Goal: Task Accomplishment & Management: Complete application form

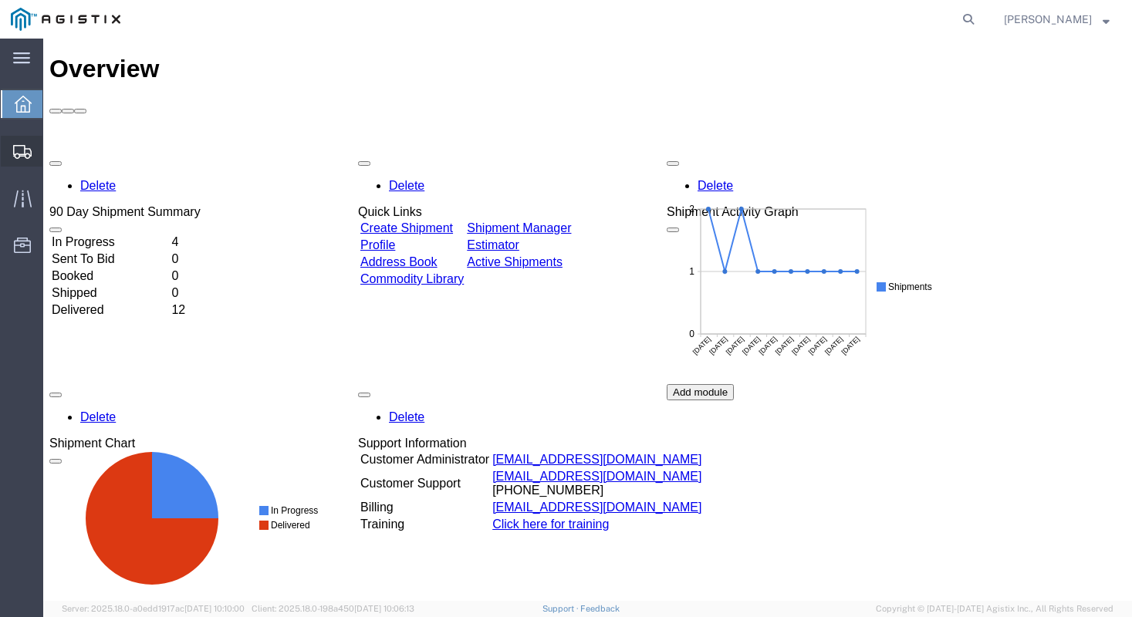
click at [0, 0] on span "Create Shipment" at bounding box center [0, 0] width 0 height 0
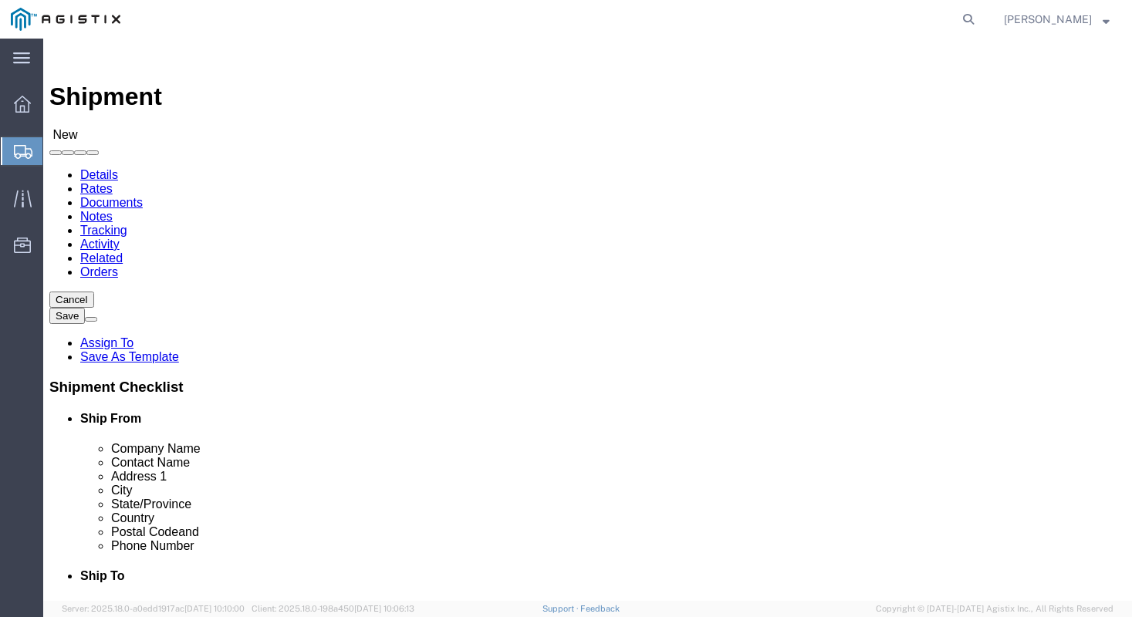
select select
click select "Select [PERSON_NAME] Manufacturing PG&E"
select select "9596"
click select "Select [PERSON_NAME] Manufacturing PG&E"
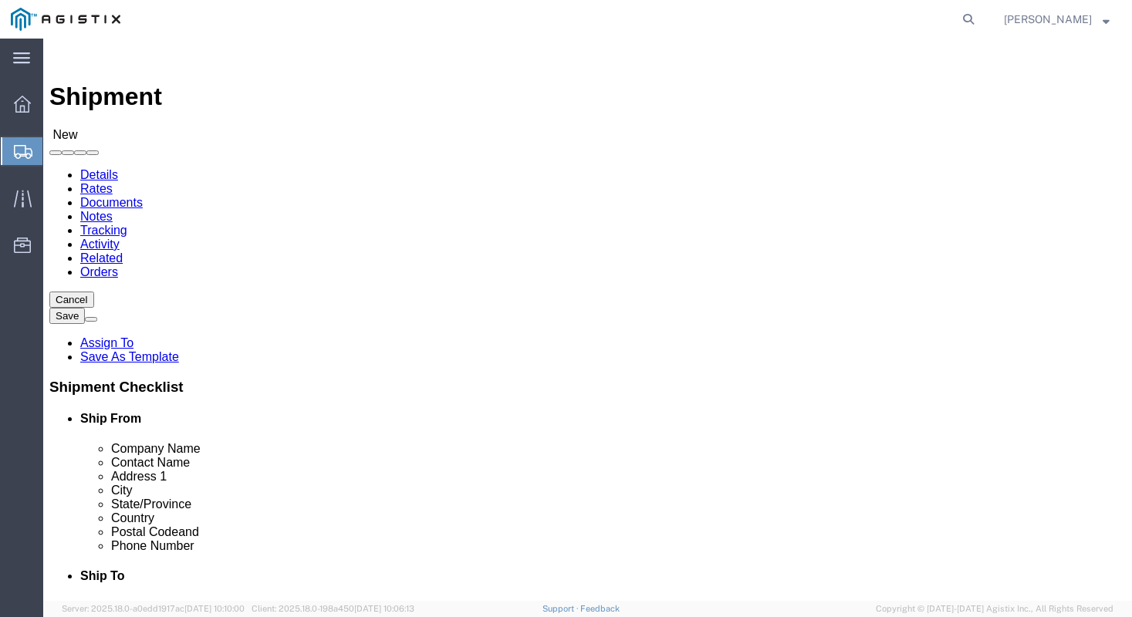
select select
click select "Select All Others [GEOGRAPHIC_DATA] [GEOGRAPHIC_DATA] [GEOGRAPHIC_DATA] [GEOGRA…"
select select "23082"
click select "Select All Others [GEOGRAPHIC_DATA] [GEOGRAPHIC_DATA] [GEOGRAPHIC_DATA] [GEOGRA…"
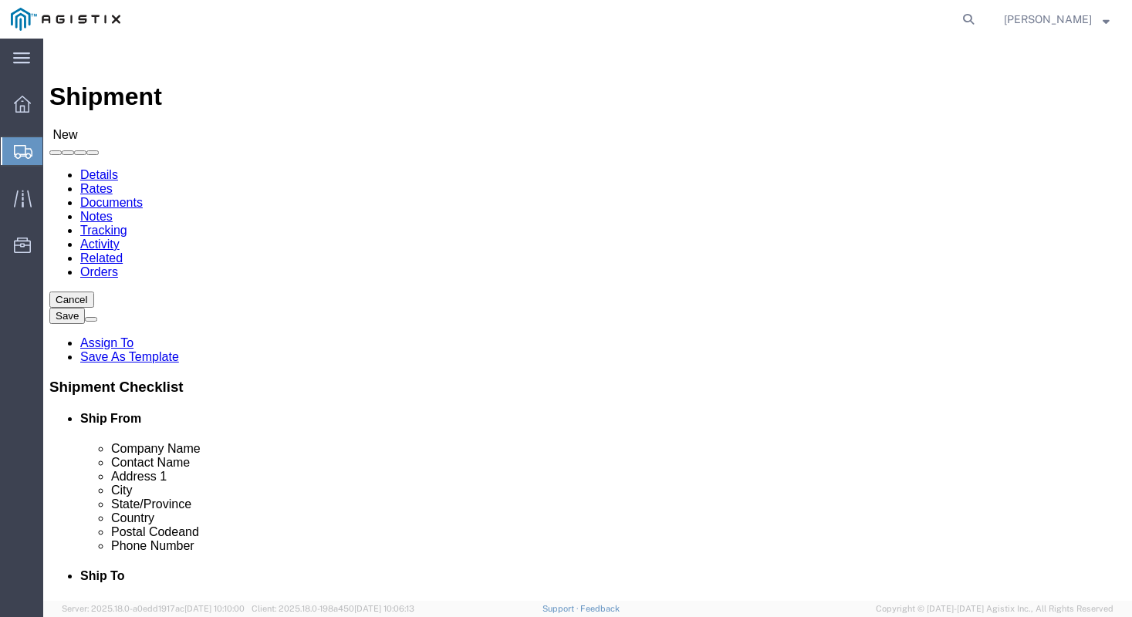
click input "text"
type input "[PERSON_NAME] manufacturing"
type input "1"
type input "[PERSON_NAME]"
type input "[STREET_ADDRESS]"
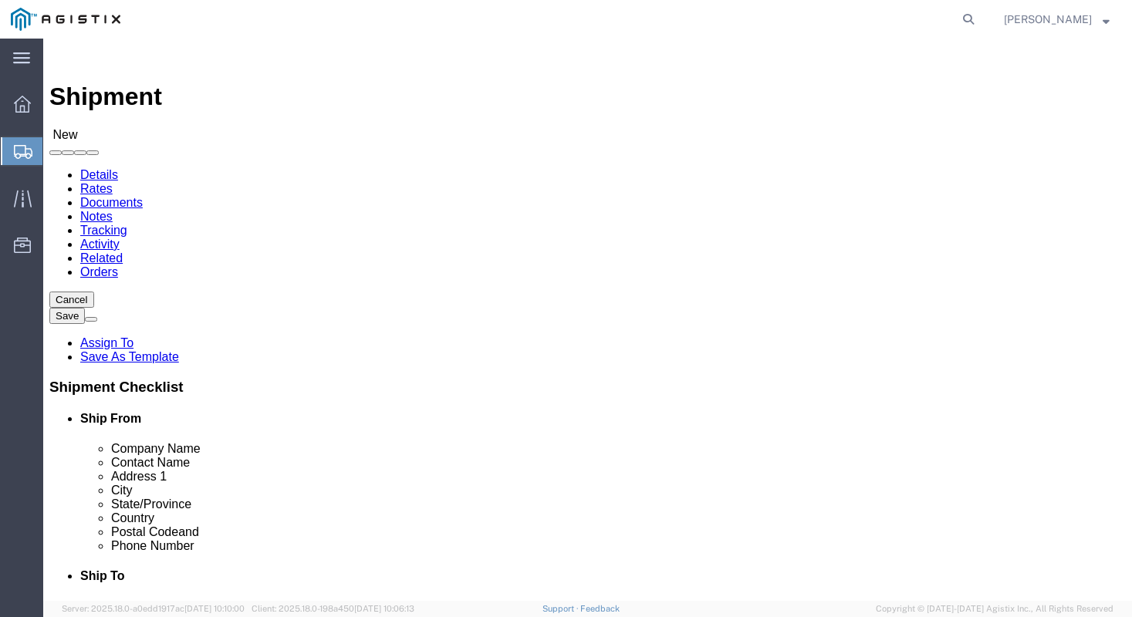
type input "[GEOGRAPHIC_DATA]"
type input "m"
type input "mi"
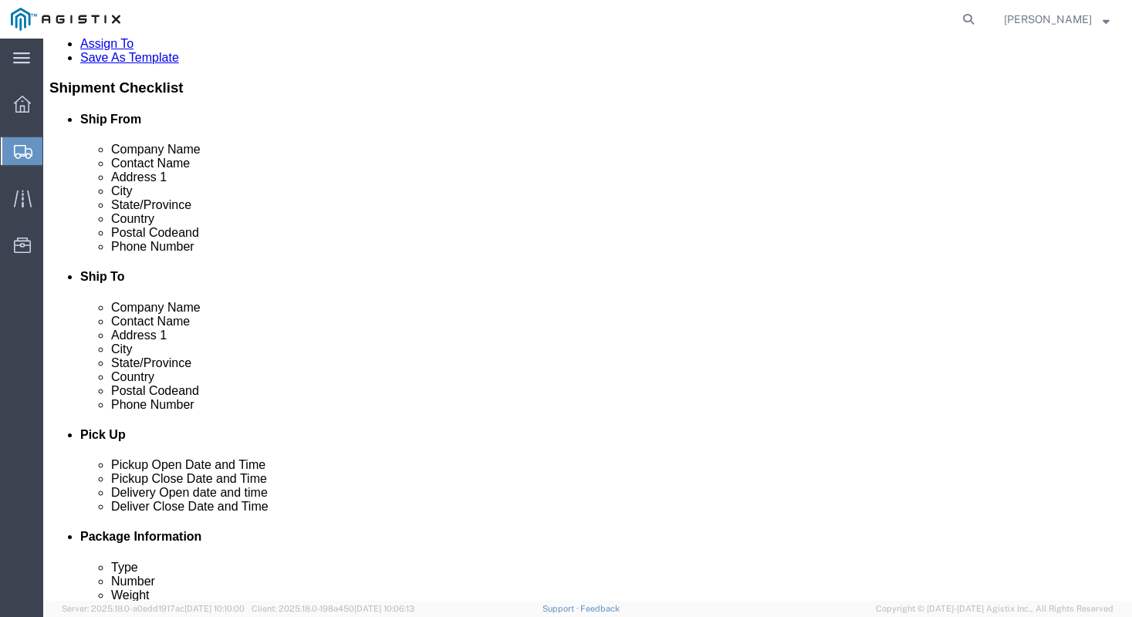
type input "48706"
type input "9896860350"
click div "Phone Number"
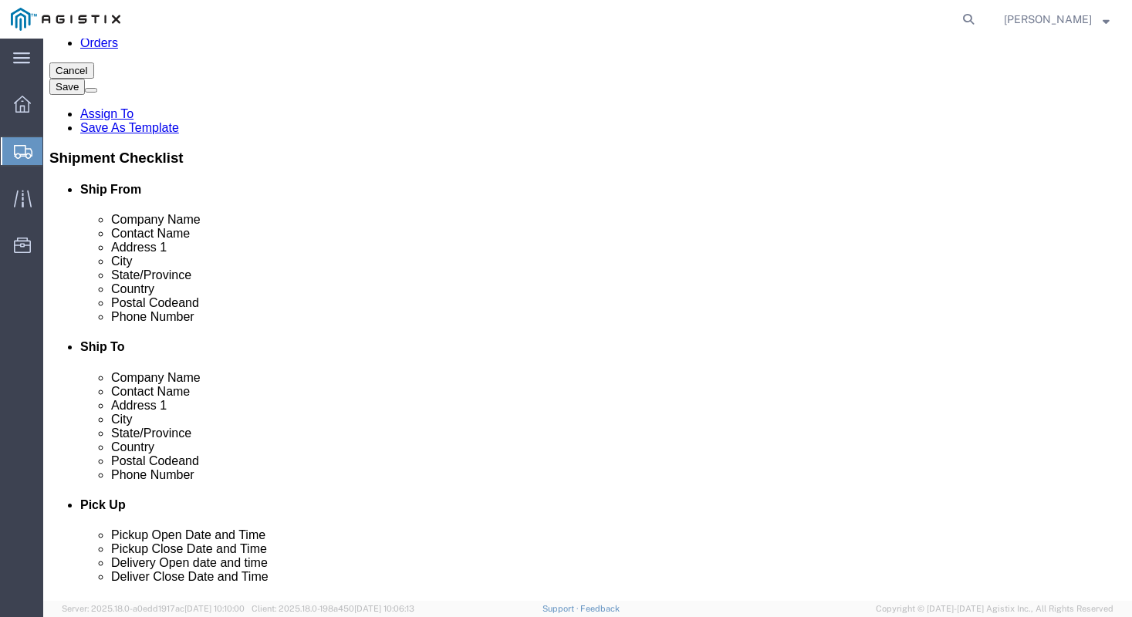
scroll to position [74, 0]
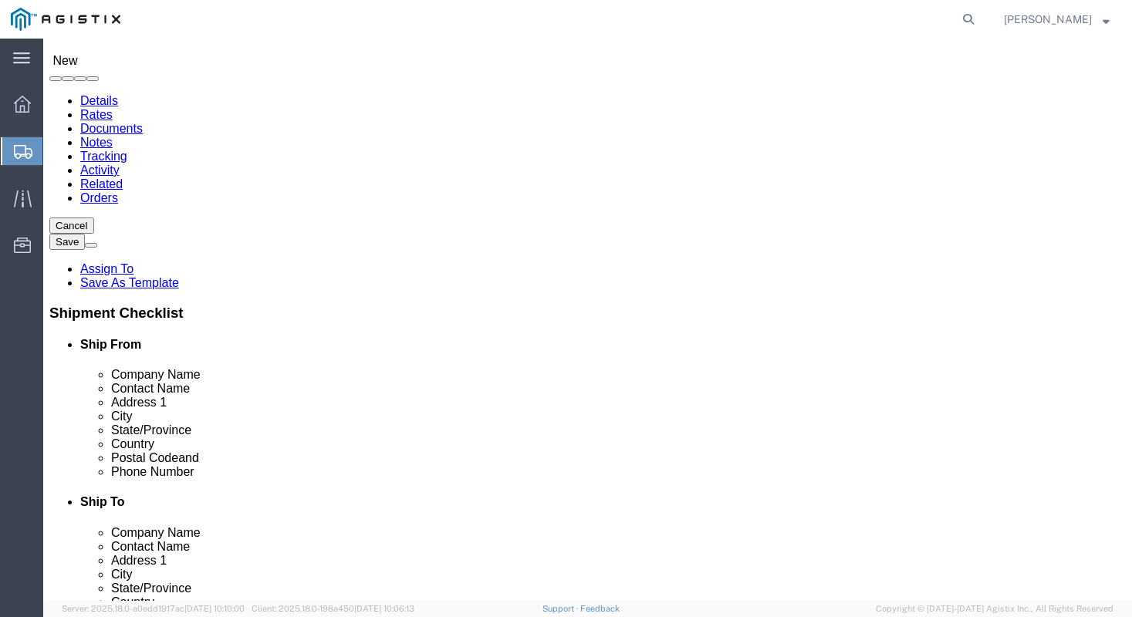
click input "text"
type input "m"
type input "mrois"
type input "pacific gas & elec"
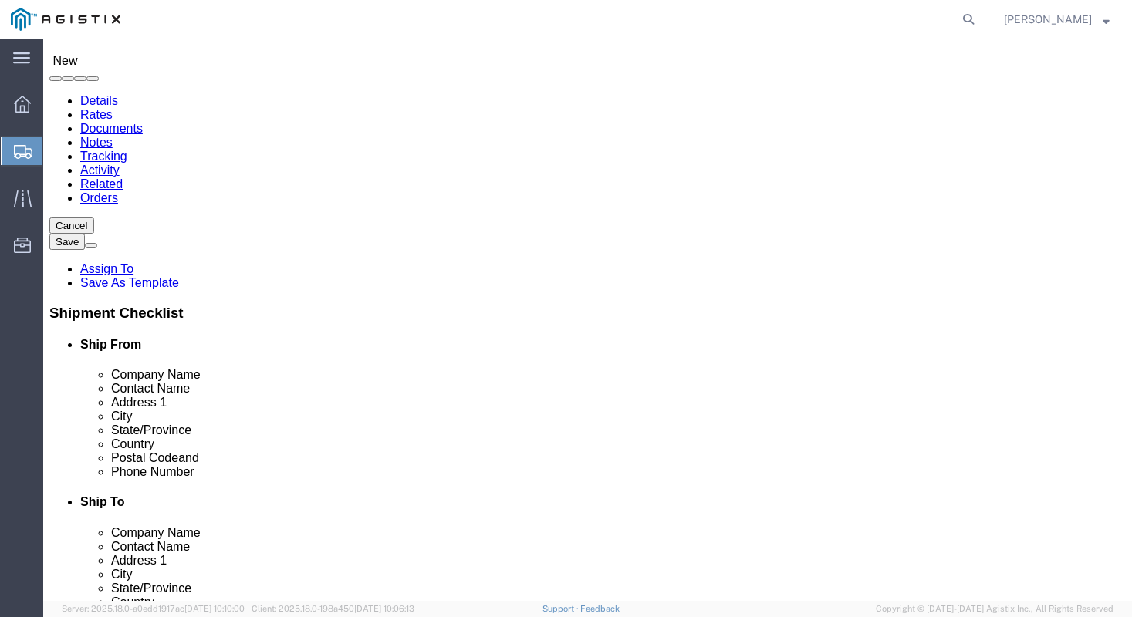
type input "2"
type input "[STREET_ADDRESS][PERSON_NAME]"
type input "fremont"
type input "c"
type input "ca"
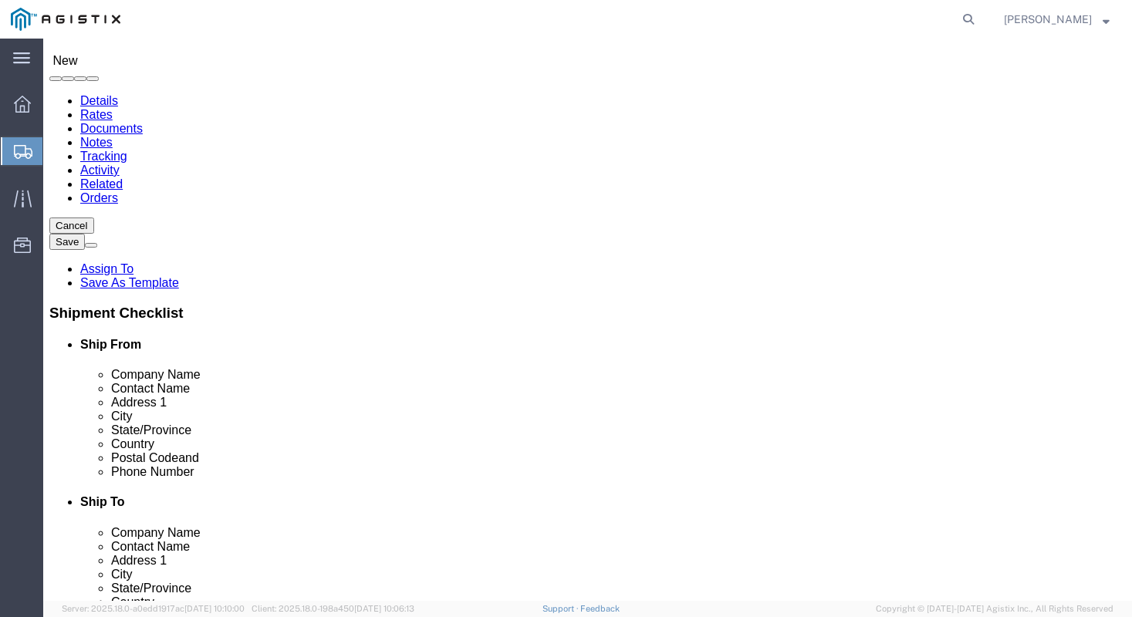
type input "94538"
click div "Location My Profile Location (OBSOLETE) [PERSON_NAME] SC - GC TRAILER (OBSOLETE…"
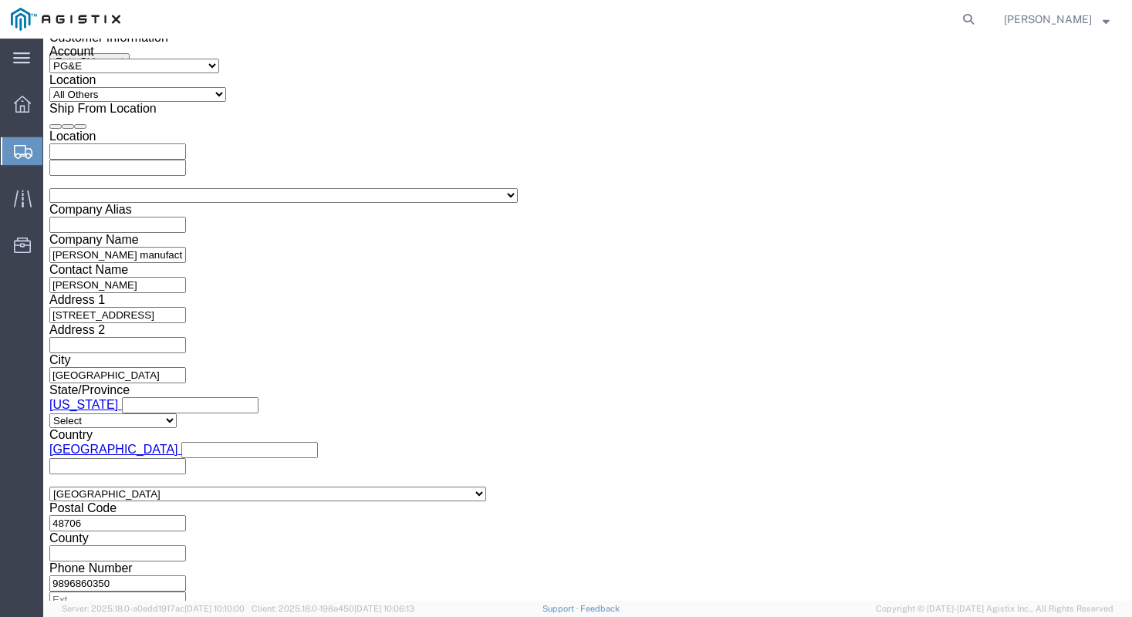
scroll to position [1040, 0]
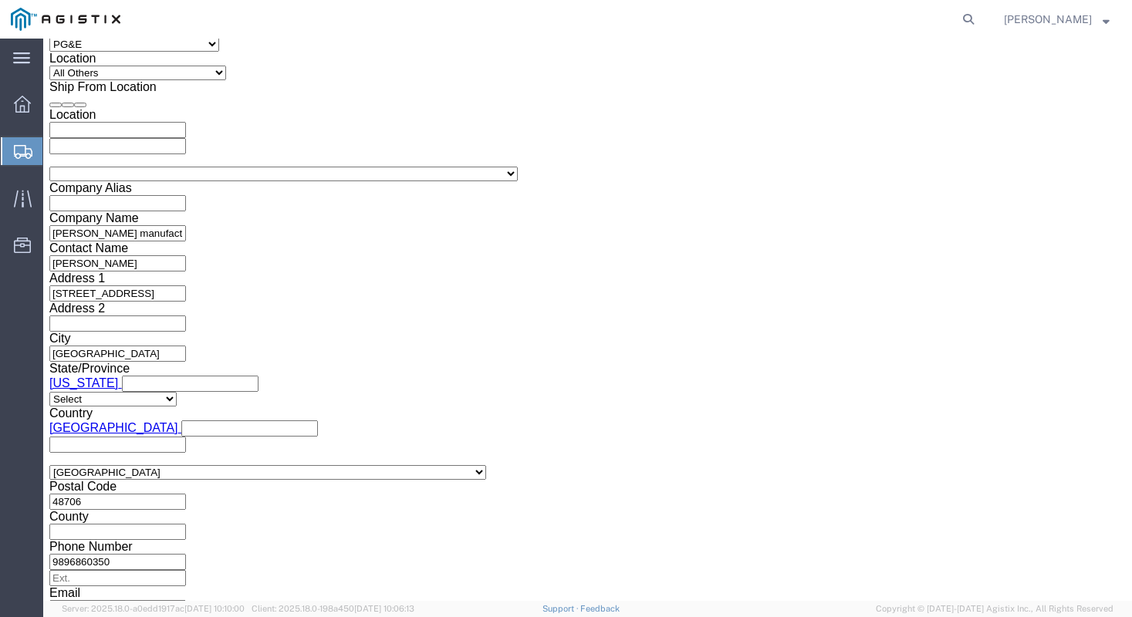
click div "[DATE] 2:00 PM"
type input "4:00 PM"
click button "Apply"
click div "[DATE] 5:00 PM"
type input "6:00 PM"
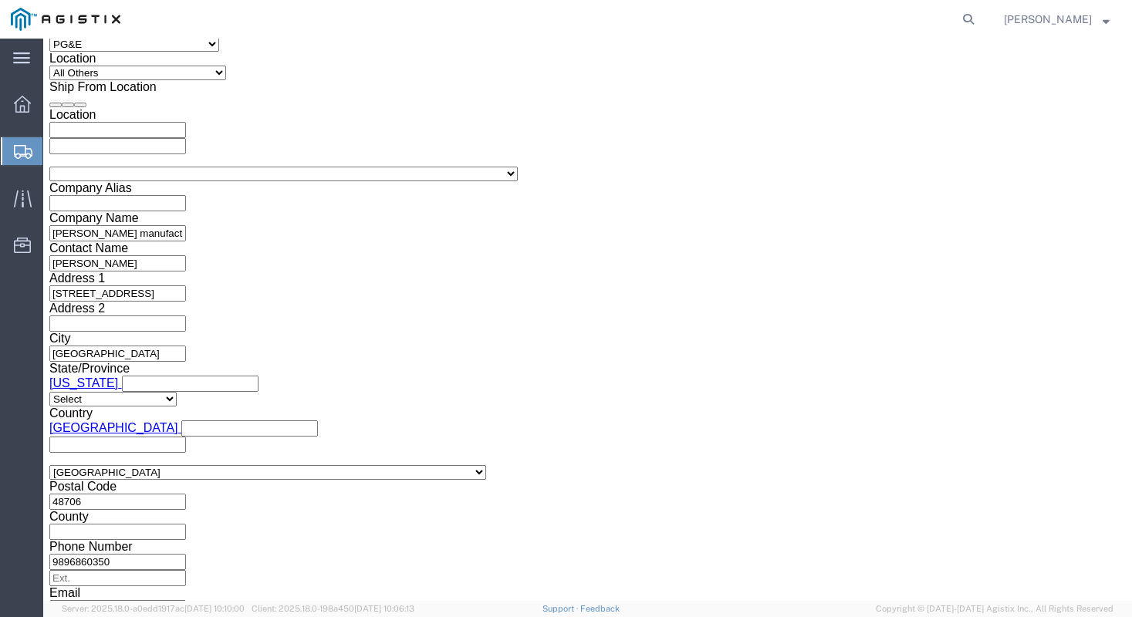
click button "Apply"
click div
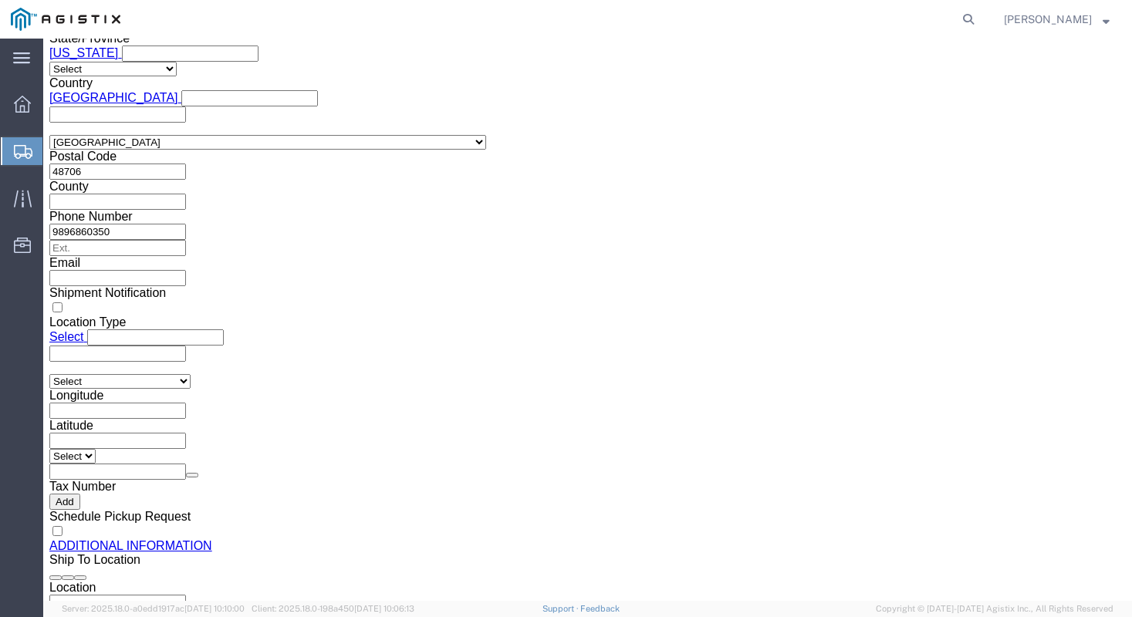
type input "7:00 AM"
click button "Apply"
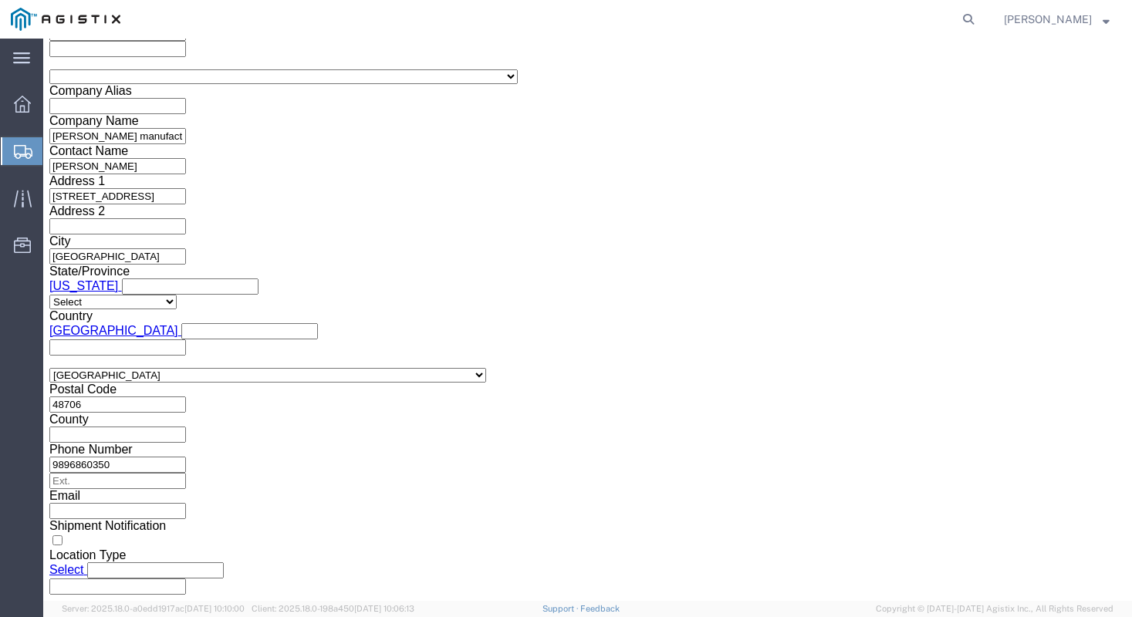
click div
type input "5:00 PM"
click button "Apply"
click input "text"
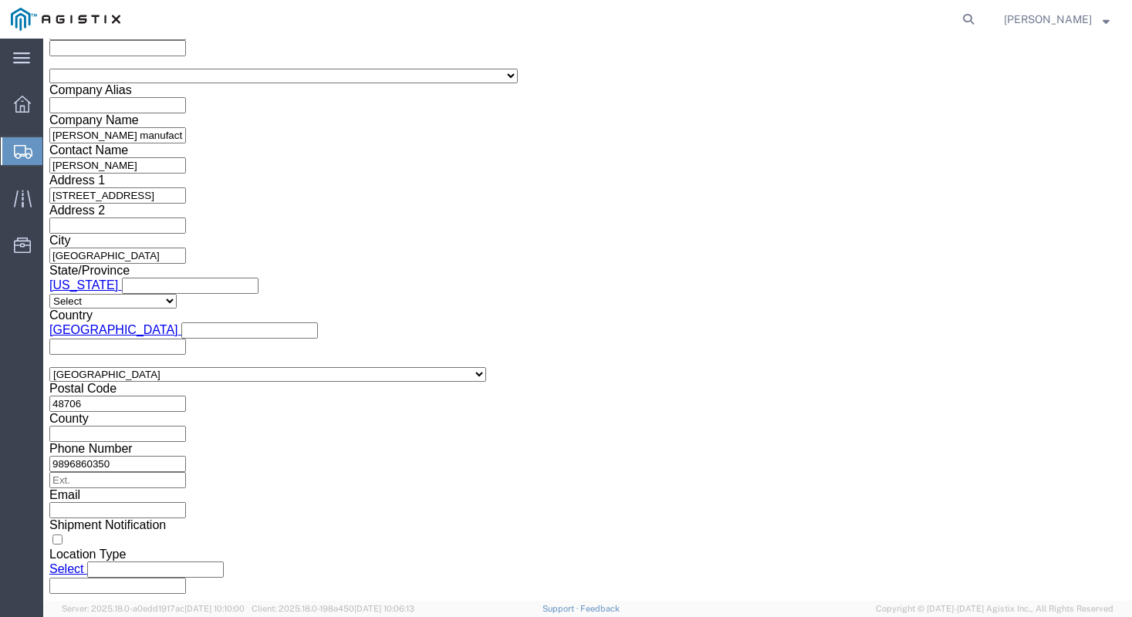
type input "s100627520"
click div "References Add reference"
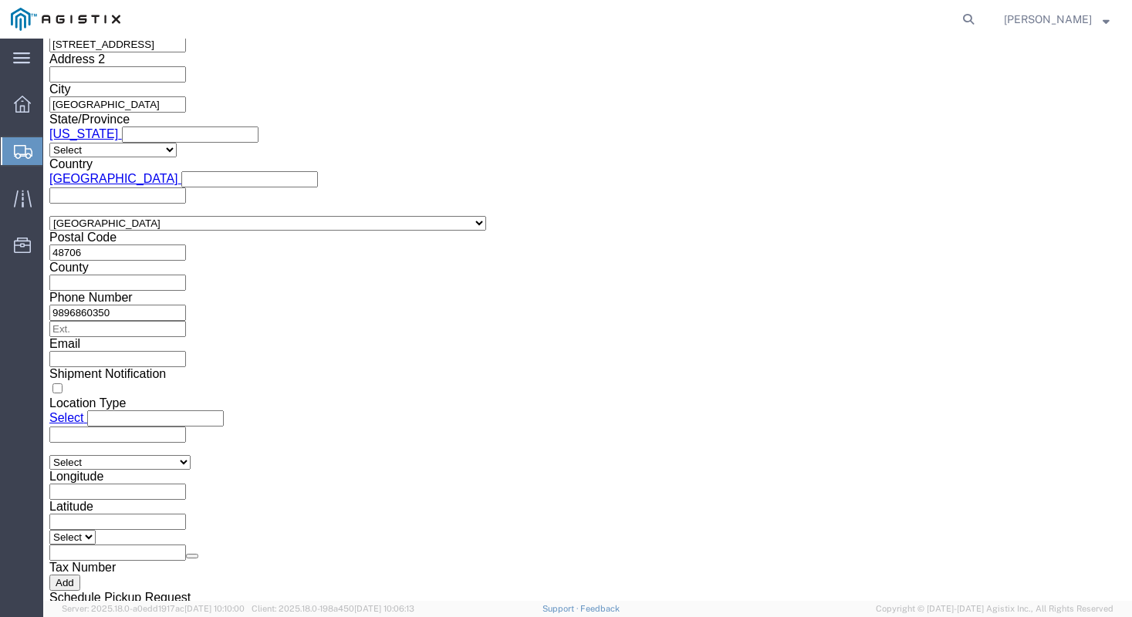
scroll to position [1436, 0]
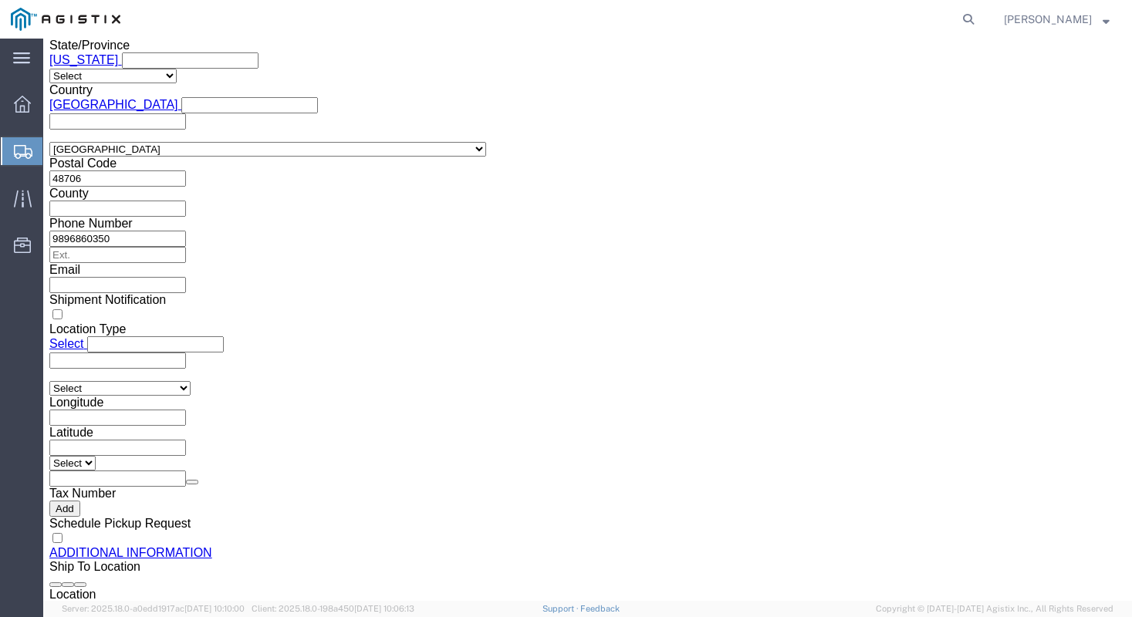
click button "Continue"
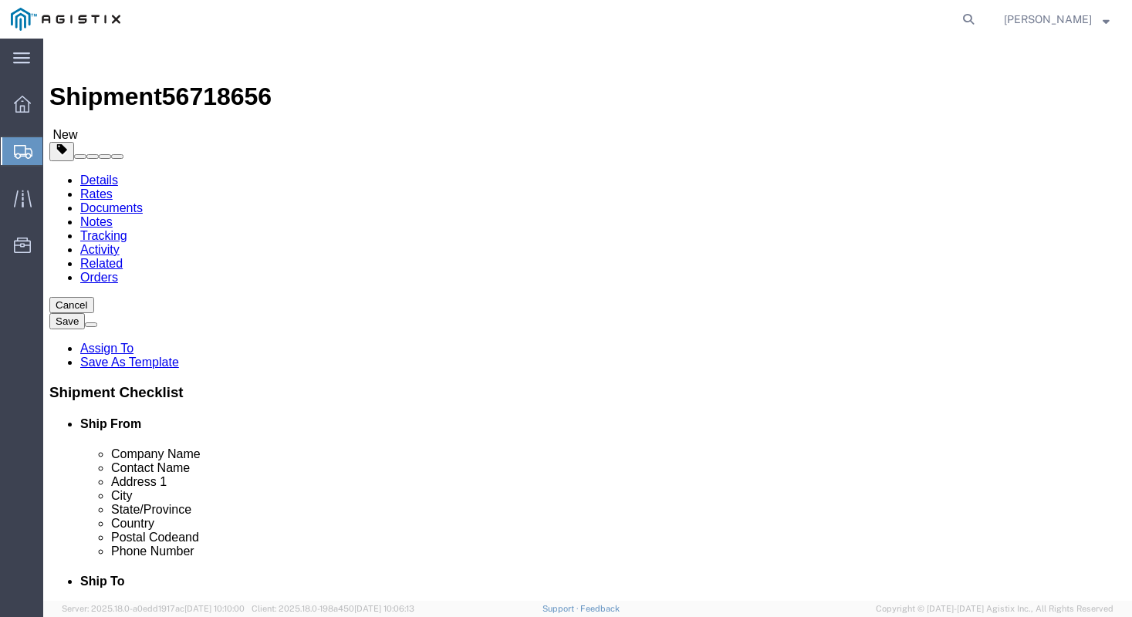
click select "Select Bulk Bundle(s) Cardboard Box(es) Carton(s) Crate(s) Drum(s) (Fiberboard)…"
select select "PSNS"
click select "Select Bulk Bundle(s) Cardboard Box(es) Carton(s) Crate(s) Drum(s) (Fiberboard)…"
drag, startPoint x: 163, startPoint y: 391, endPoint x: 173, endPoint y: 385, distance: 11.8
click input "text"
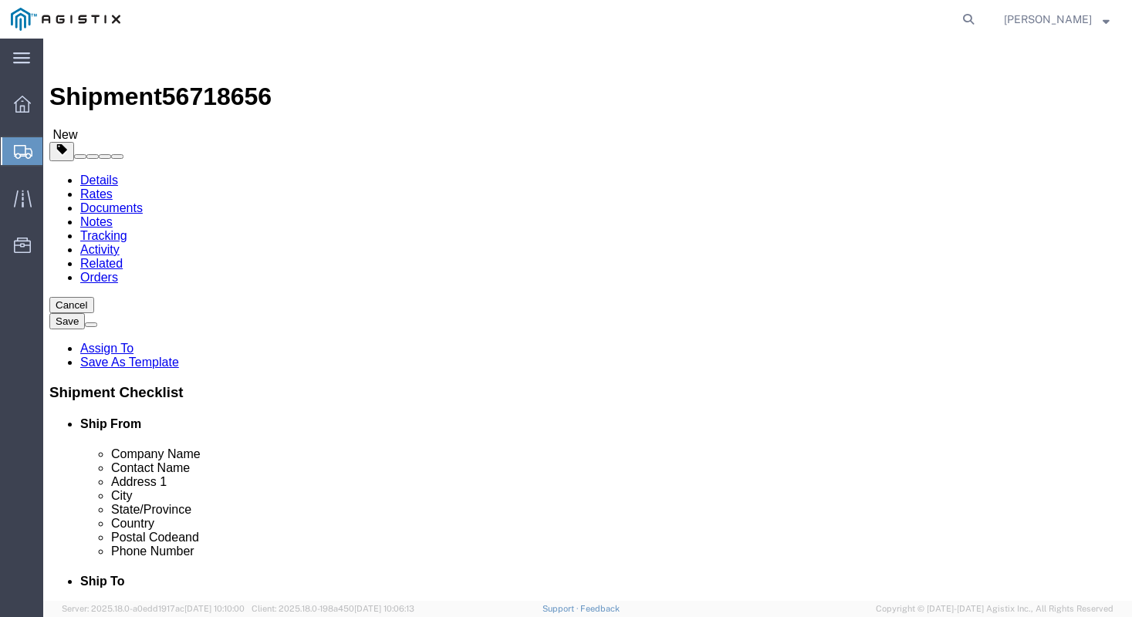
type input "48"
type input "36"
type input "23"
type input "150"
drag, startPoint x: 175, startPoint y: 384, endPoint x: 10, endPoint y: 390, distance: 165.3
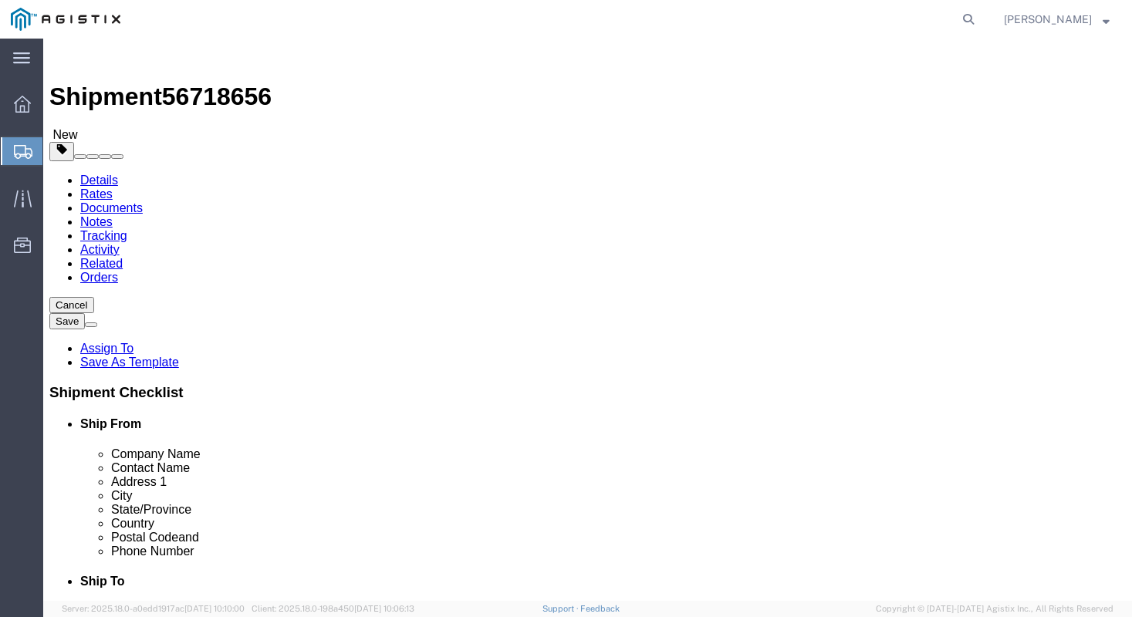
click div "Dimensions Length 48 x Width 36 x Height 23 Select cm ft in"
type input "24"
click link "Add Content"
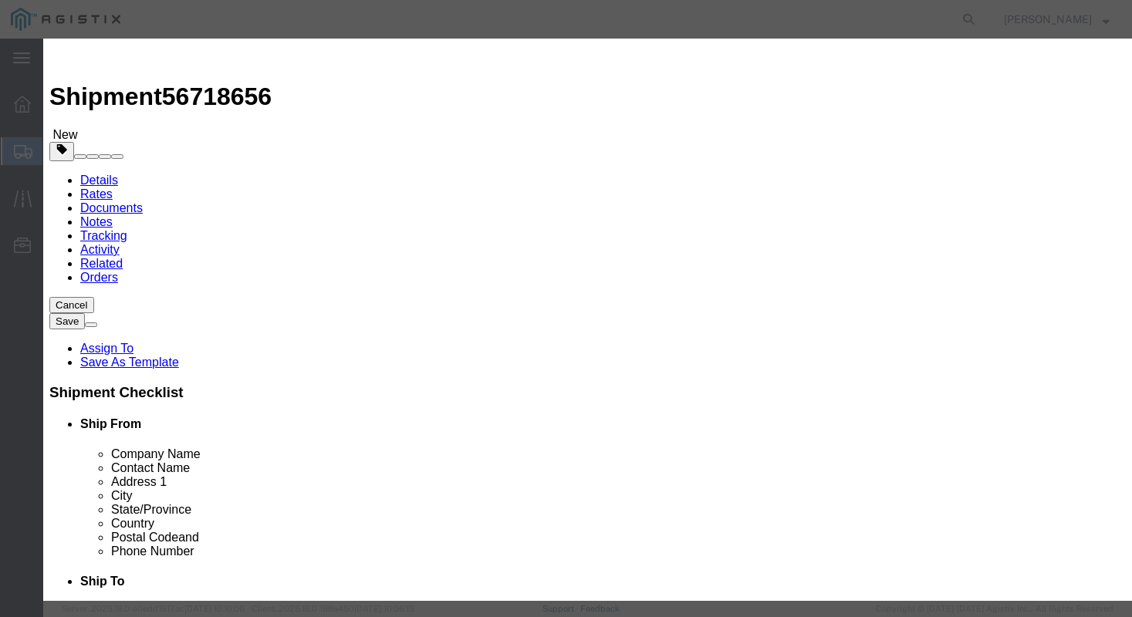
click input "text"
type input "steel flanges"
type input "1"
type input "383.62"
select select "USD"
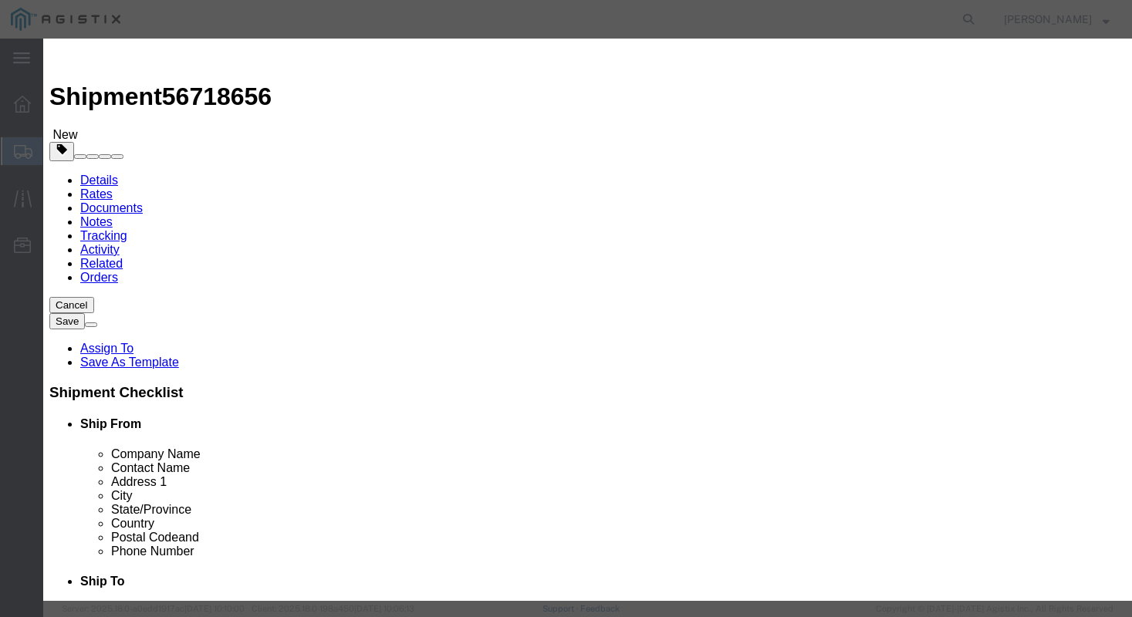
click select "Select 50 55 60 65 70 85 92.5 100 125 175 250 300 400"
select select "50"
click select "Select 50 55 60 65 70 85 92.5 100 125 175 250 300 400"
click button "Save & Close"
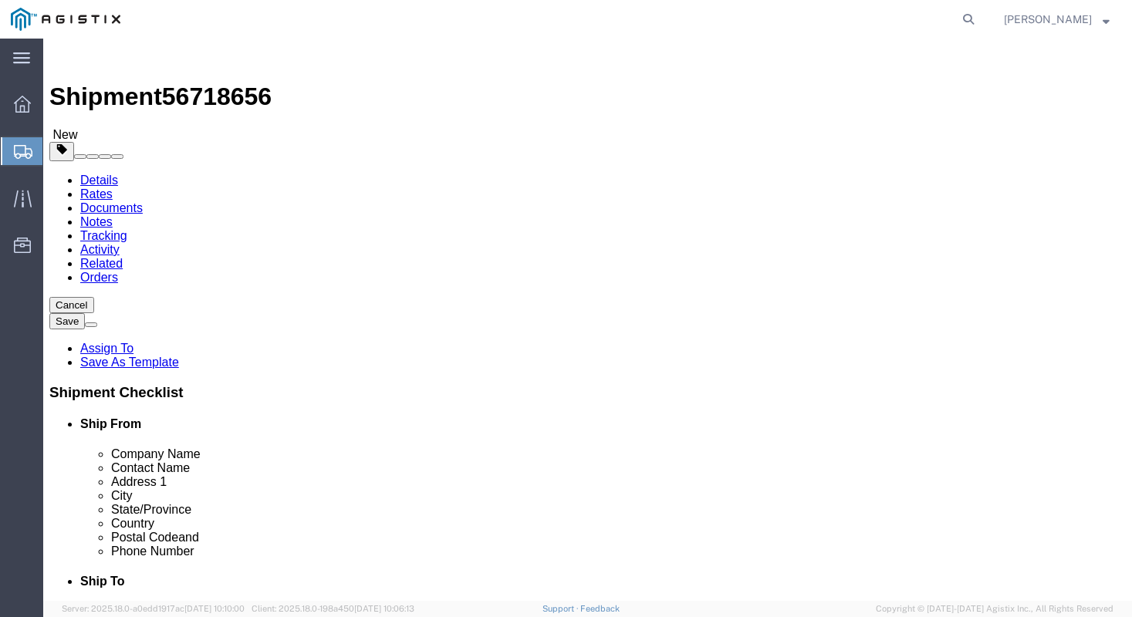
click button "Rate Shipment"
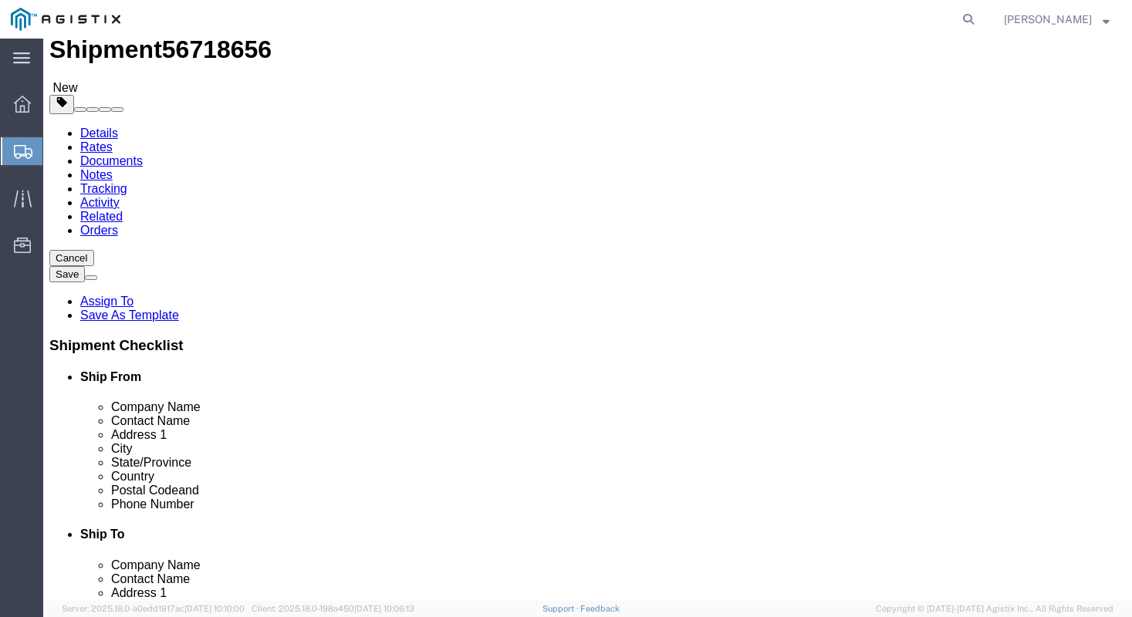
scroll to position [114, 0]
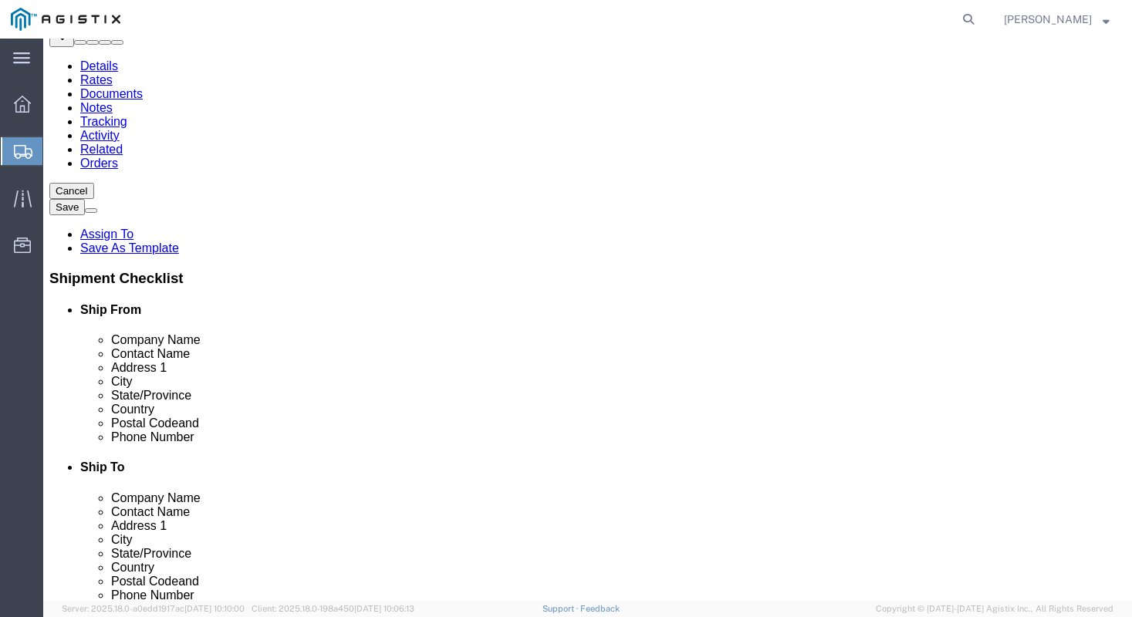
click button "Rate Shipment"
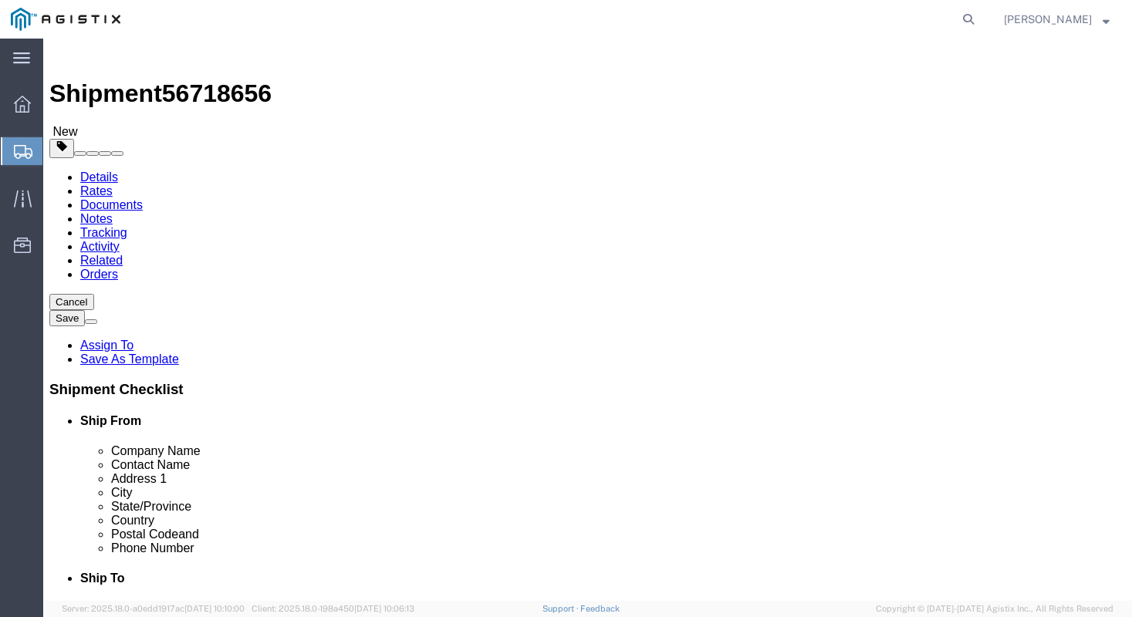
scroll to position [0, 0]
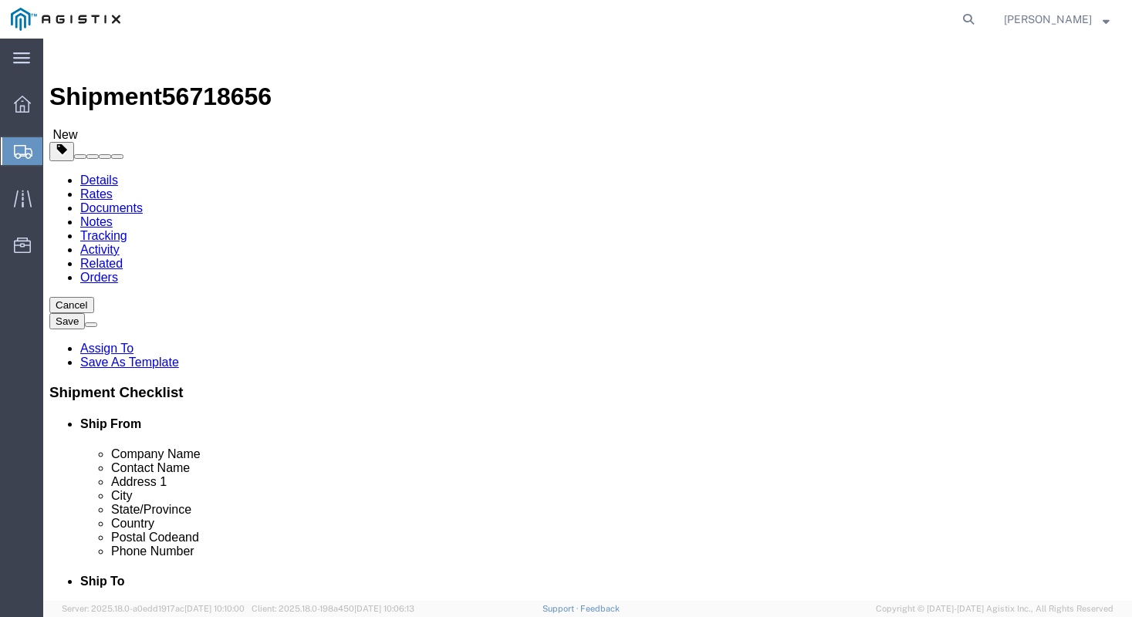
click icon
click link "Shipment Information"
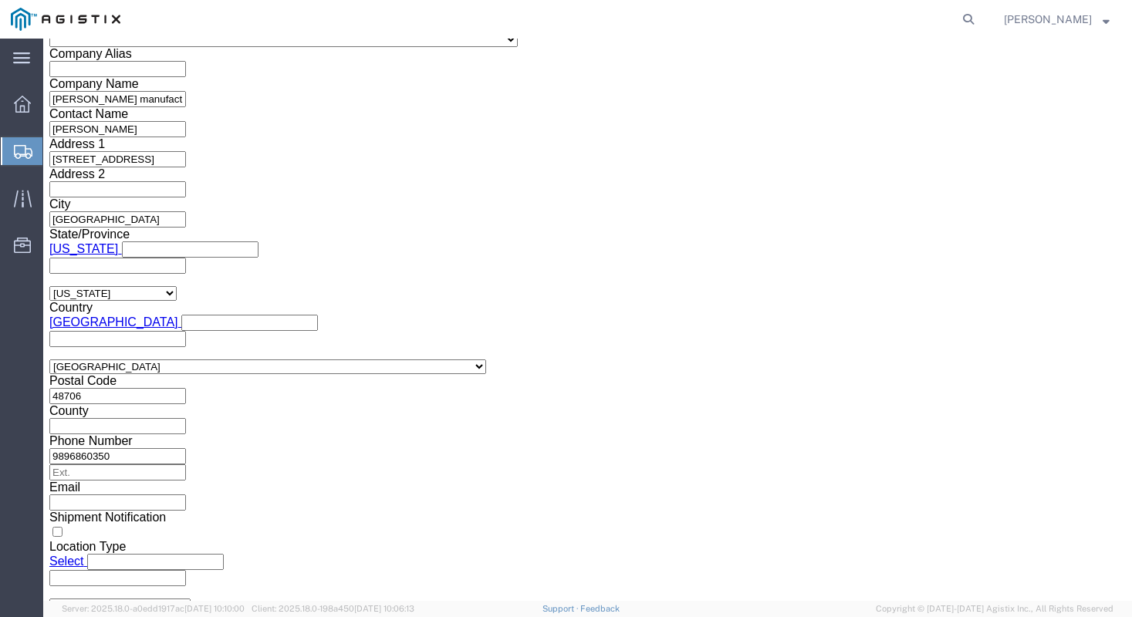
scroll to position [1241, 0]
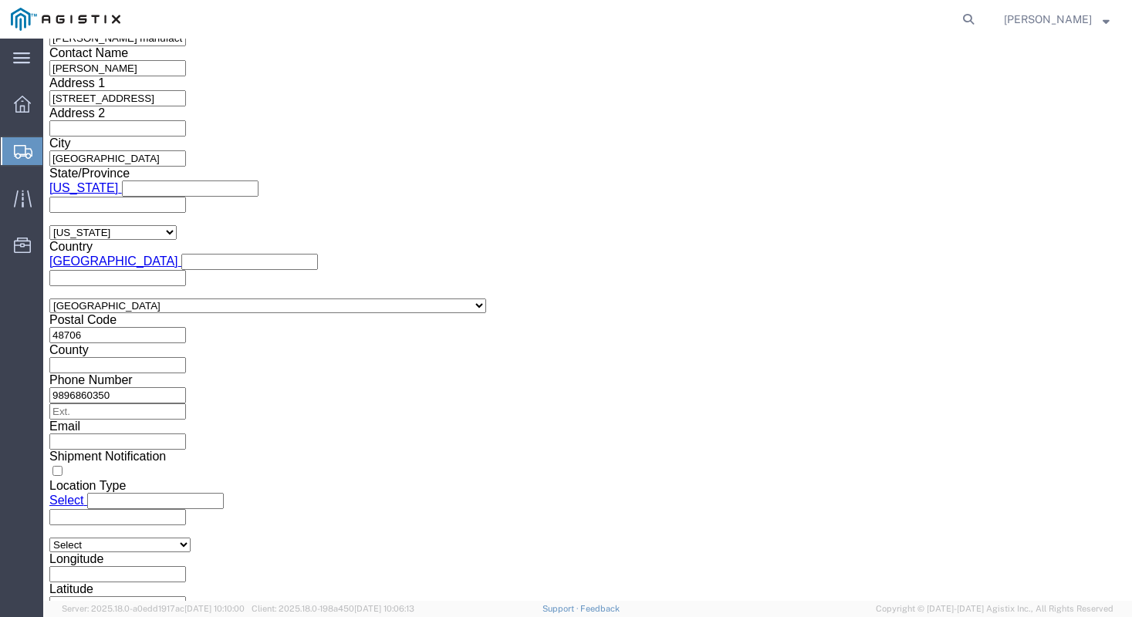
click input "s100627520"
type input "S100627520"
click div "Customer Information Account Select [PERSON_NAME] Manufacturing PG&E Location S…"
click button "Rate Shipment"
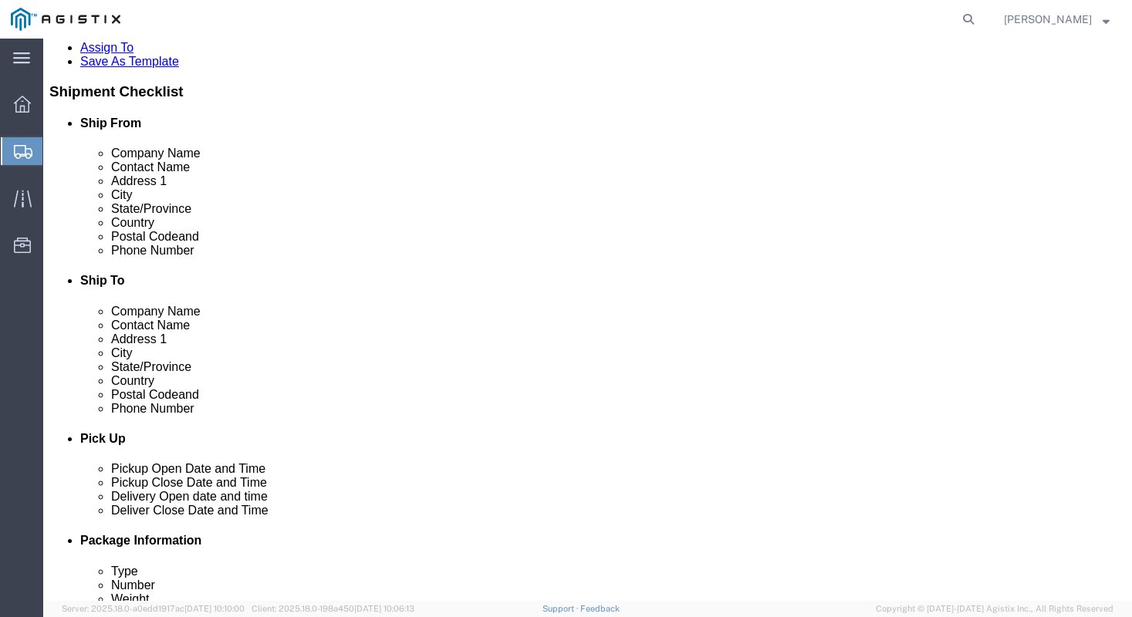
scroll to position [318, 0]
